Goal: Task Accomplishment & Management: Use online tool/utility

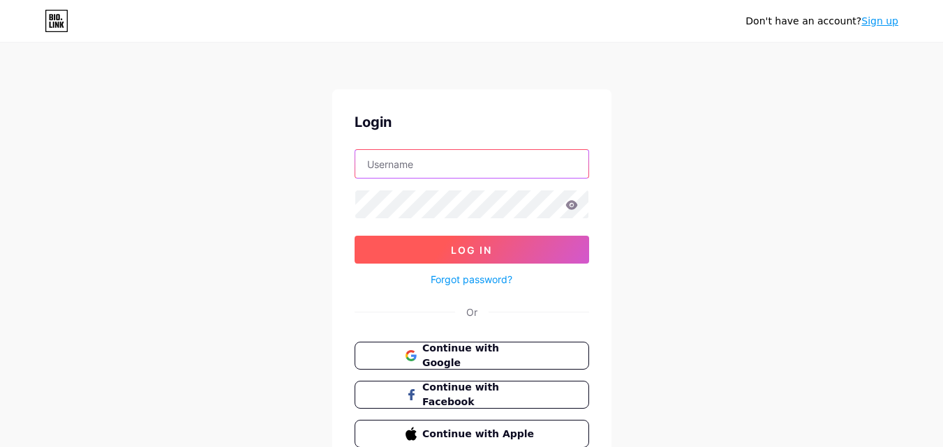
type input "[EMAIL_ADDRESS][DOMAIN_NAME]"
click at [449, 244] on button "Log In" at bounding box center [472, 250] width 234 height 28
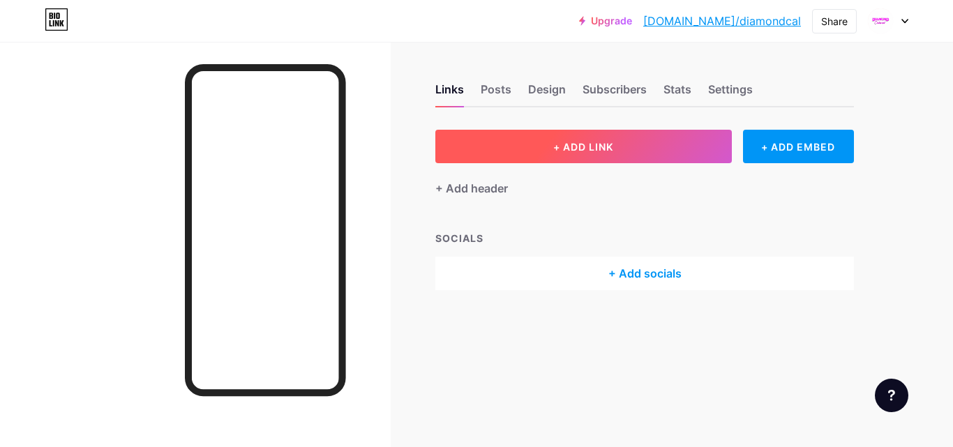
click at [604, 146] on span "+ ADD LINK" at bounding box center [583, 147] width 60 height 12
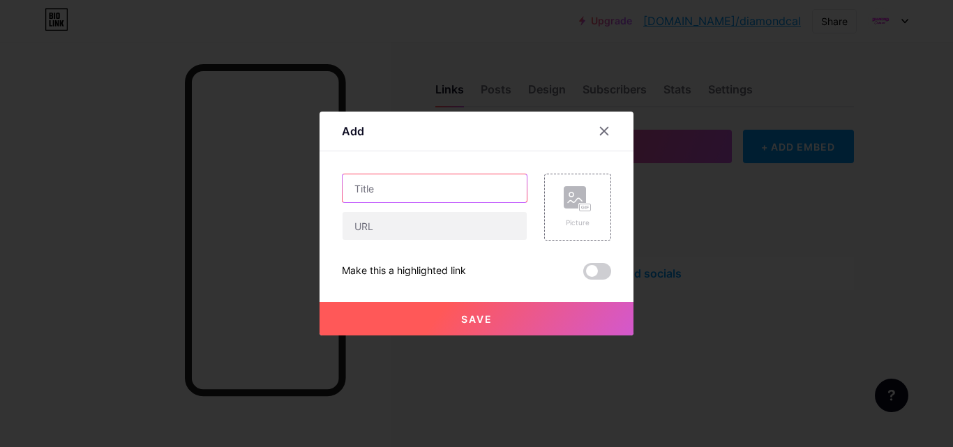
click at [397, 185] on input "text" at bounding box center [435, 188] width 184 height 28
paste input "Which Are the Top Strip Clubs for Couples in [GEOGRAPHIC_DATA]?"
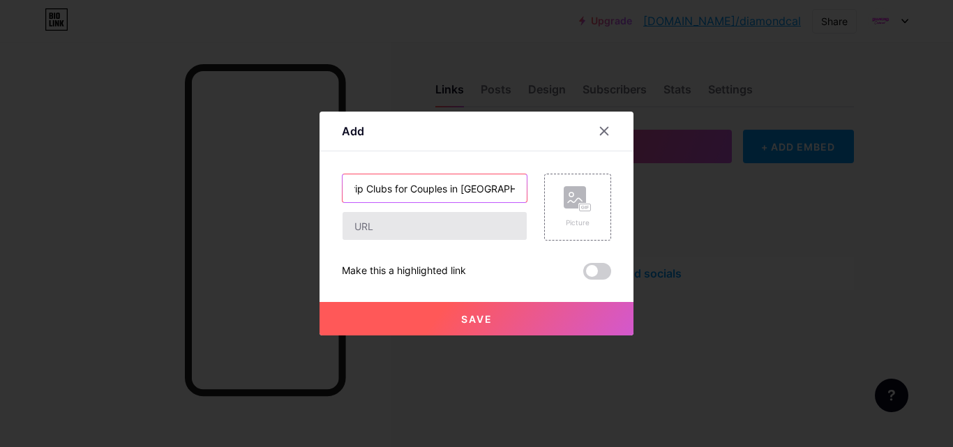
type input "Which Are the Top Strip Clubs for Couples in [GEOGRAPHIC_DATA]?"
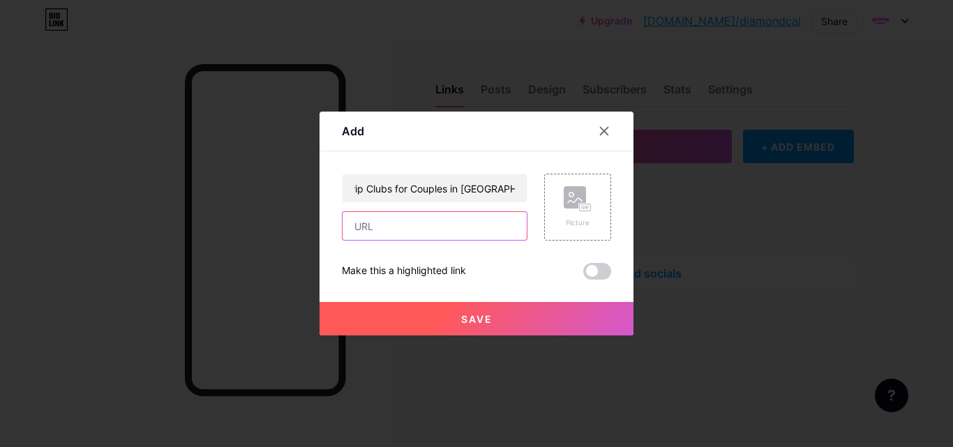
scroll to position [0, 0]
click at [424, 234] on input "text" at bounding box center [435, 226] width 184 height 28
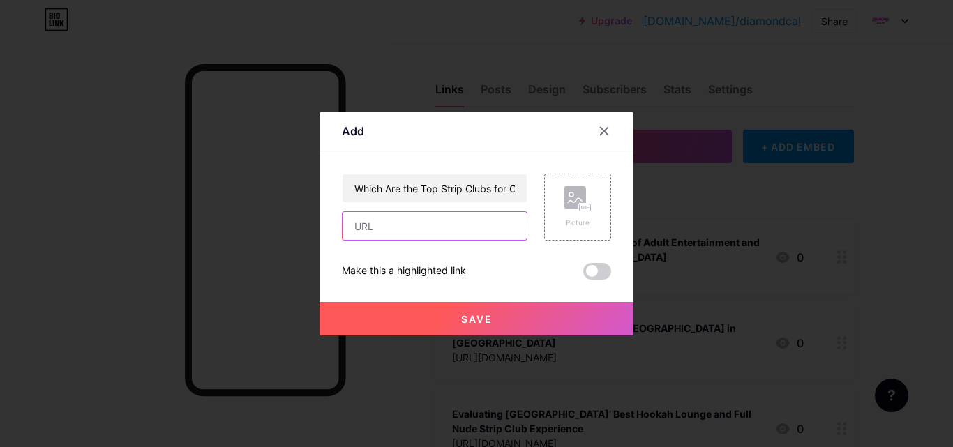
paste input "[URL][DOMAIN_NAME]"
type input "[URL][DOMAIN_NAME]"
click at [593, 273] on span at bounding box center [597, 271] width 28 height 17
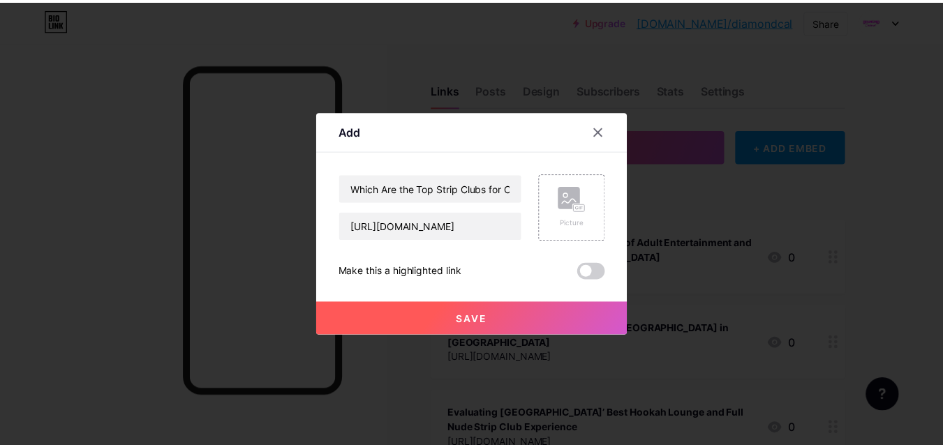
scroll to position [0, 0]
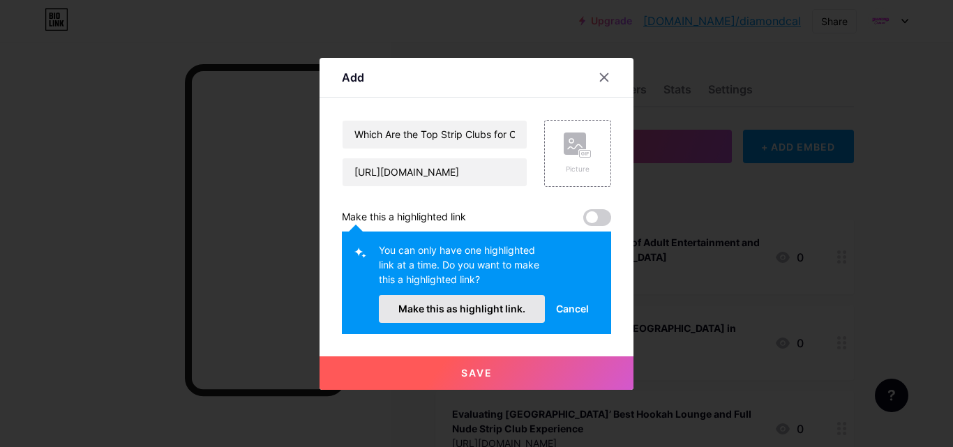
click at [482, 308] on span "Make this as highlight link." at bounding box center [461, 309] width 127 height 12
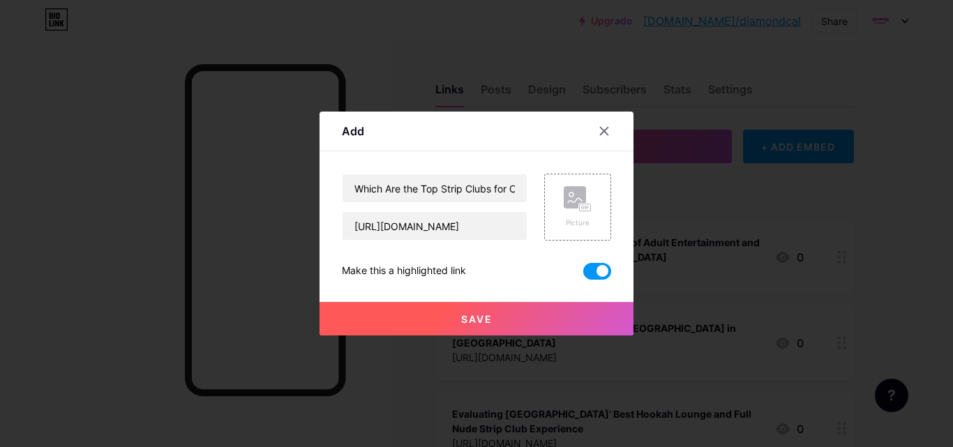
click at [491, 318] on span "Save" at bounding box center [476, 319] width 31 height 12
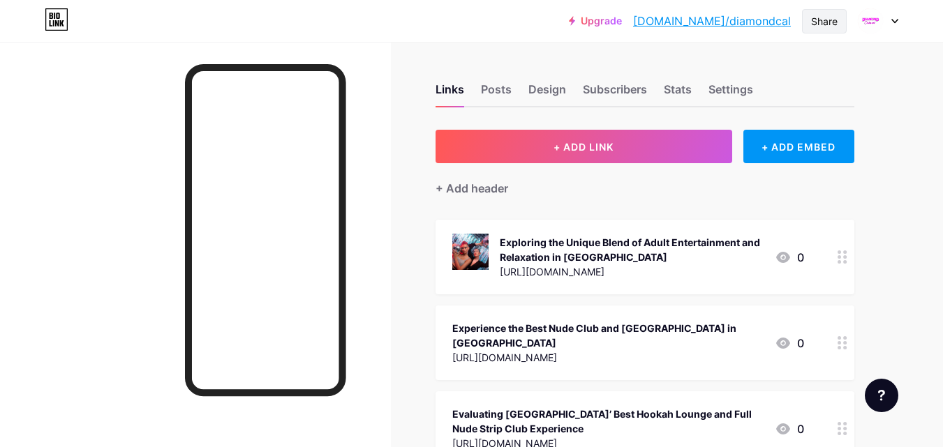
click at [830, 25] on div "Share" at bounding box center [824, 21] width 27 height 15
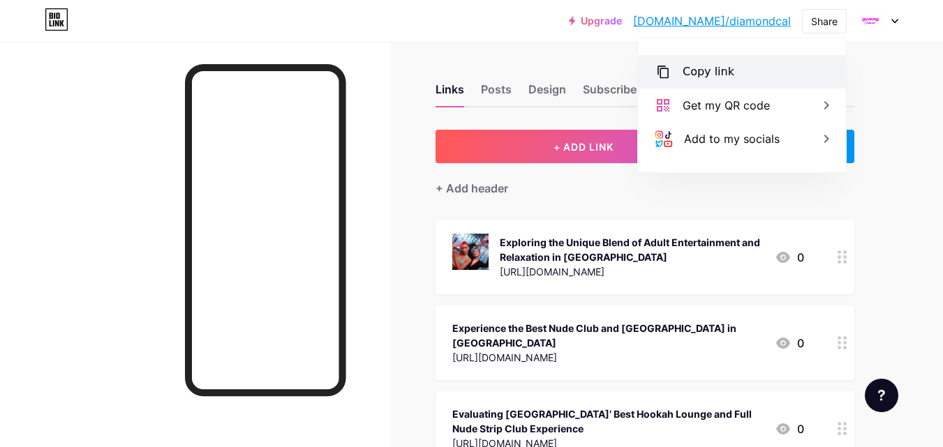
click at [699, 75] on div "Copy link" at bounding box center [708, 72] width 52 height 17
